Goal: Navigation & Orientation: Find specific page/section

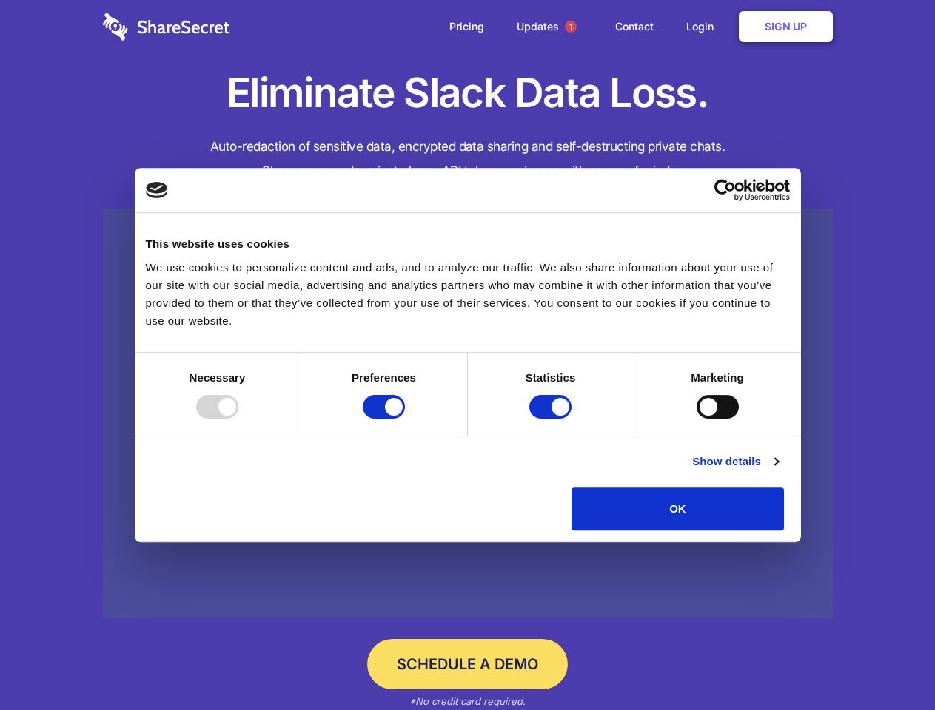
click at [238, 419] on div at bounding box center [217, 407] width 42 height 24
click at [405, 419] on input "Preferences" at bounding box center [384, 407] width 42 height 24
checkbox input "false"
click at [552, 419] on input "Statistics" at bounding box center [550, 407] width 42 height 24
checkbox input "false"
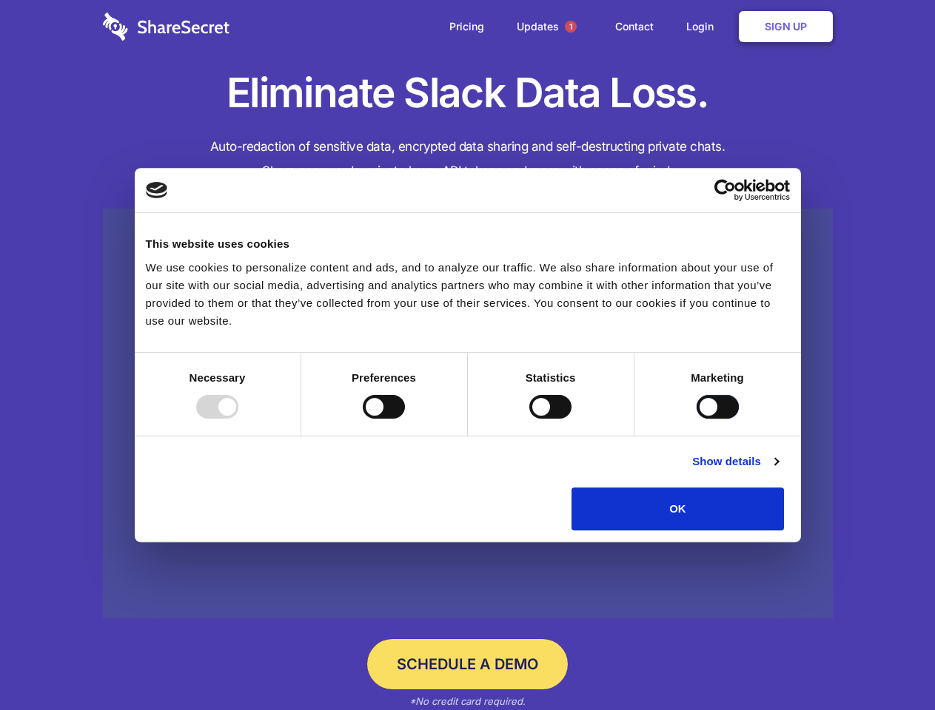
click at [696, 419] on input "Marketing" at bounding box center [717, 407] width 42 height 24
checkbox input "true"
click at [778, 471] on link "Show details" at bounding box center [735, 462] width 86 height 18
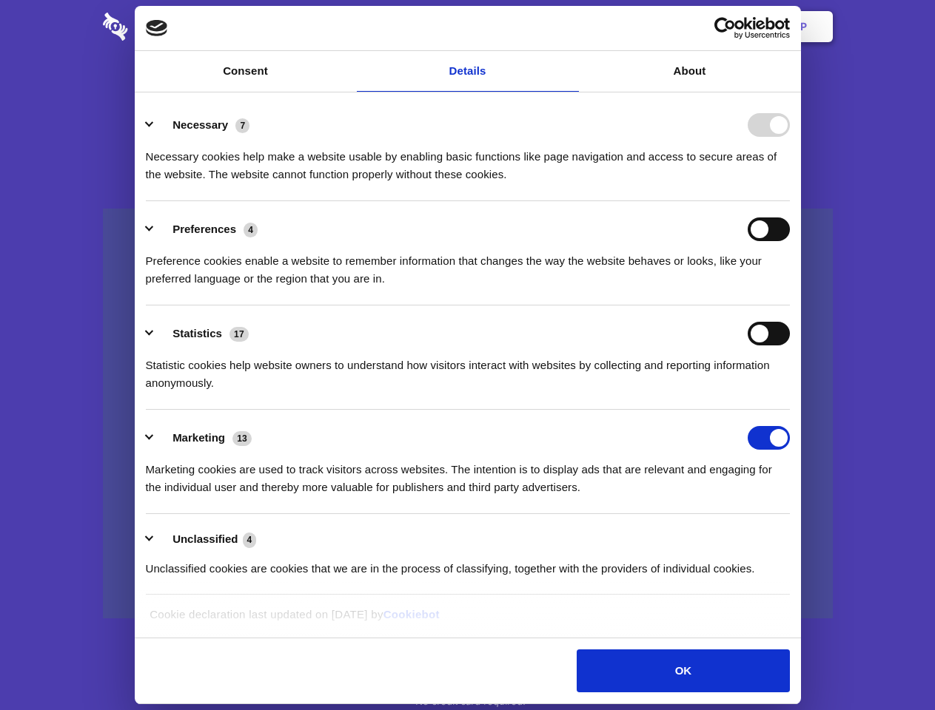
click at [790, 201] on li "Necessary 7 Necessary cookies help make a website usable by enabling basic func…" at bounding box center [468, 149] width 644 height 104
click at [570, 27] on span "1" at bounding box center [571, 27] width 12 height 12
